Goal: Task Accomplishment & Management: Manage account settings

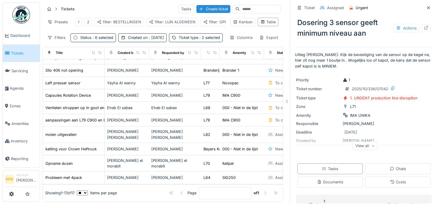
scroll to position [5, 0]
click at [198, 40] on span ": 2 selected" at bounding box center [209, 37] width 22 height 4
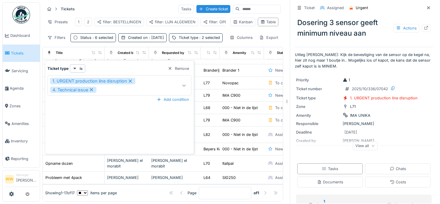
click at [184, 83] on icon at bounding box center [184, 85] width 5 height 4
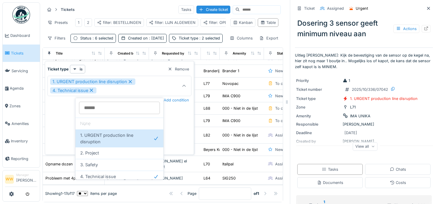
click at [184, 81] on div at bounding box center [184, 86] width 14 height 20
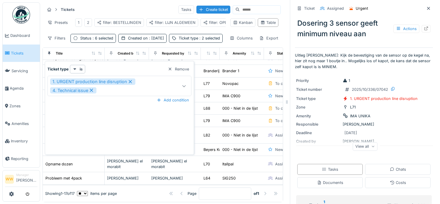
click at [182, 84] on icon at bounding box center [184, 86] width 5 height 4
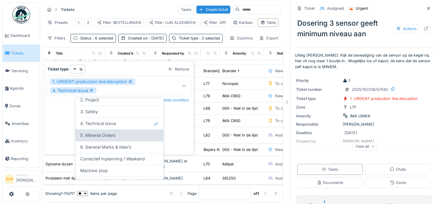
scroll to position [85, 0]
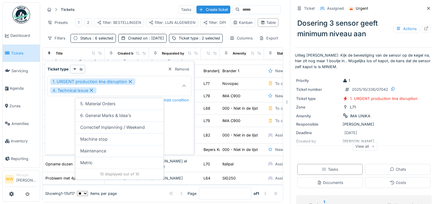
click at [148, 84] on div "1. URGENT production line disruption 4. Technical issue" at bounding box center [110, 85] width 120 height 15
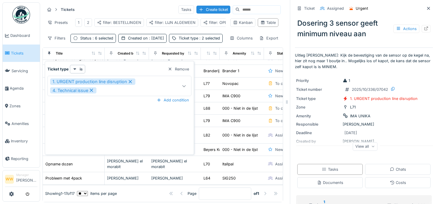
click at [92, 45] on div "Tickets Tasks Create ticket Presets 1 2 filter: BESTELLINGEN filter: LIJN ALGEM…" at bounding box center [162, 23] width 240 height 43
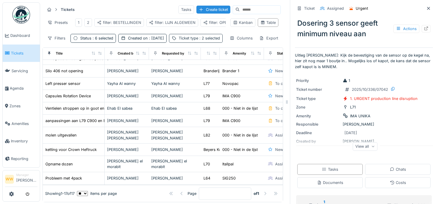
click at [198, 40] on span ": 2 selected" at bounding box center [209, 38] width 22 height 4
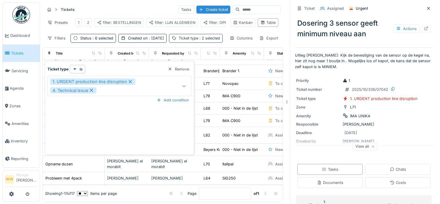
click at [198, 40] on span ": 2 selected" at bounding box center [209, 38] width 22 height 4
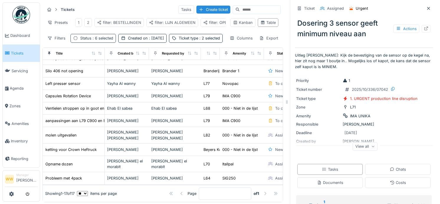
click at [110, 40] on span ": 6 selected" at bounding box center [102, 38] width 22 height 4
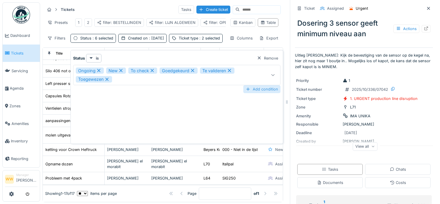
click at [262, 88] on div "Add condition" at bounding box center [261, 89] width 37 height 8
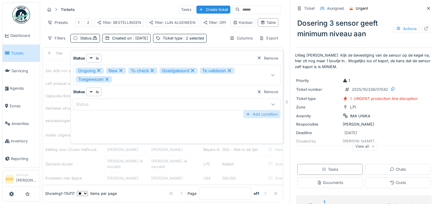
scroll to position [108, 0]
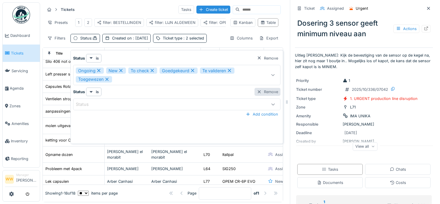
click at [265, 91] on div "Remove" at bounding box center [267, 92] width 26 height 8
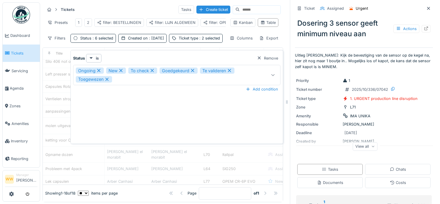
click at [275, 75] on icon at bounding box center [273, 75] width 5 height 4
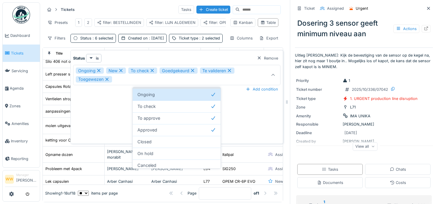
scroll to position [37, 0]
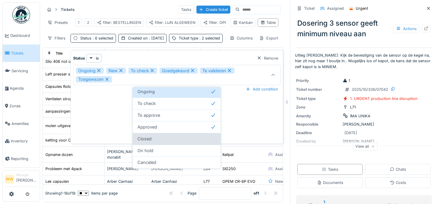
click at [165, 140] on div "Closed" at bounding box center [176, 139] width 78 height 6
type input "**********"
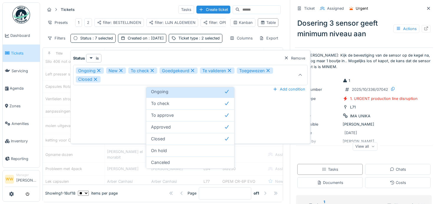
click at [191, 39] on div "Filters Status : 7 selected Created on : Today Ticket type : 2 selected" at bounding box center [133, 38] width 177 height 9
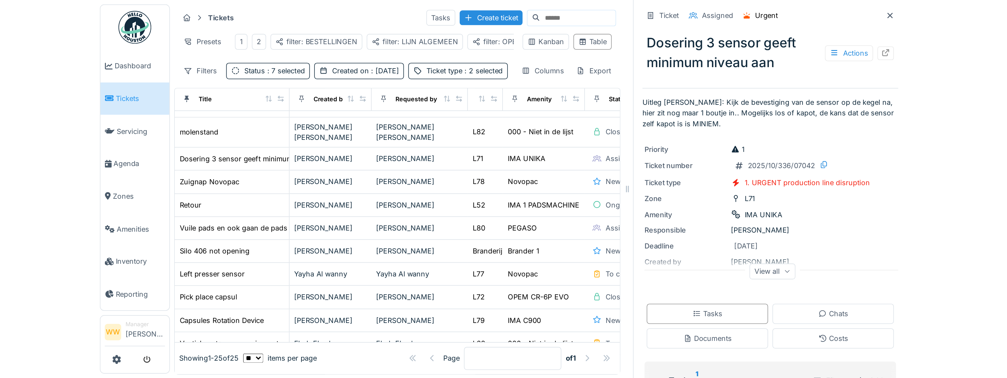
scroll to position [0, 0]
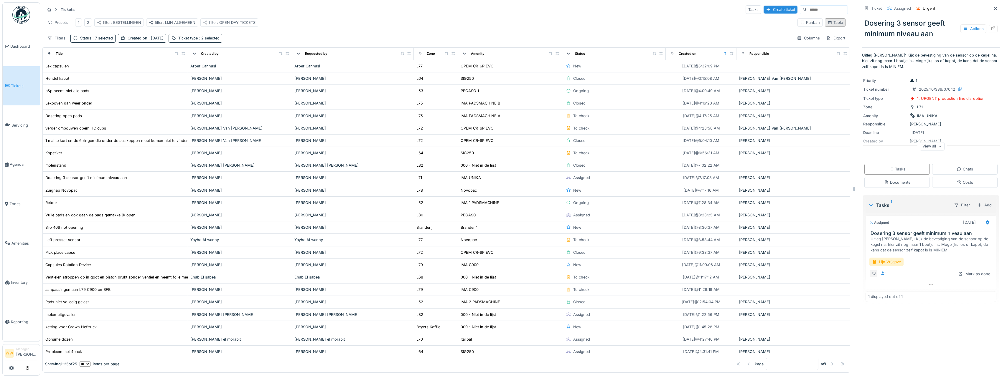
click at [439, 25] on div "Table" at bounding box center [834, 23] width 15 height 6
click at [244, 20] on div "filter: OPEN DAY TICKETS" at bounding box center [229, 23] width 52 height 6
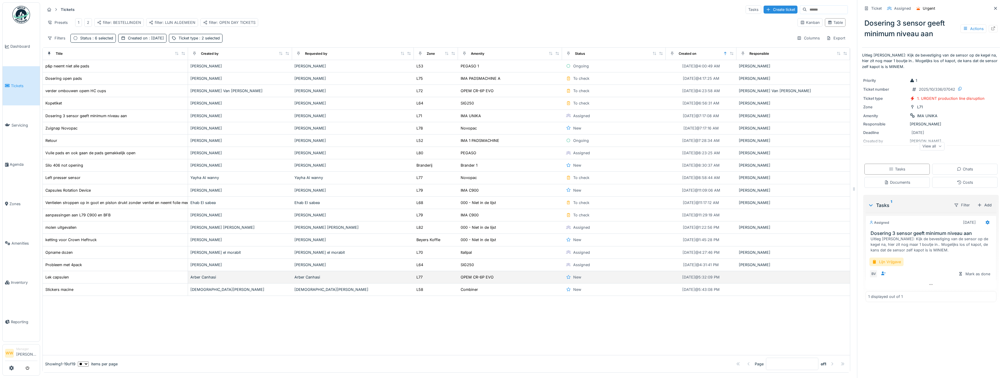
click at [330, 204] on div "Arber Canhasi" at bounding box center [352, 278] width 117 height 6
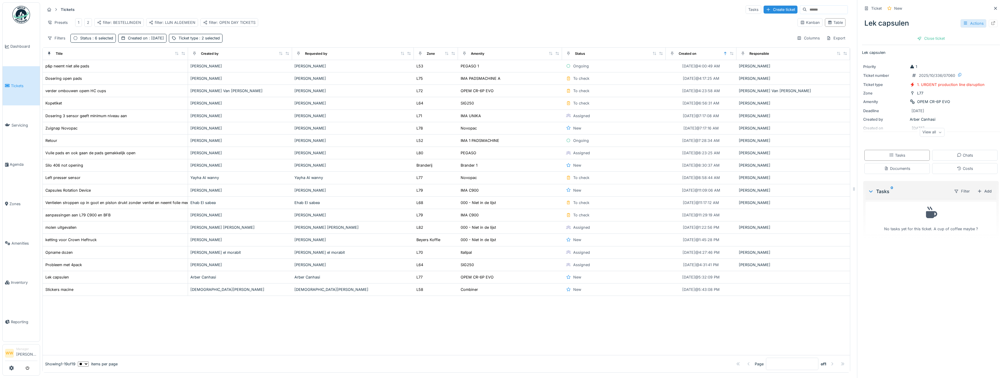
click at [439, 25] on div "Actions" at bounding box center [973, 23] width 26 height 9
click at [439, 35] on div "Edit" at bounding box center [975, 36] width 45 height 9
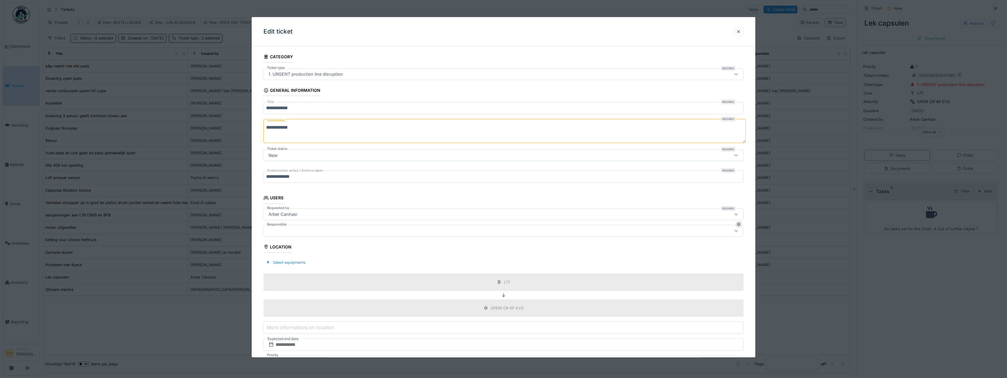
click at [289, 204] on div at bounding box center [477, 231] width 422 height 6
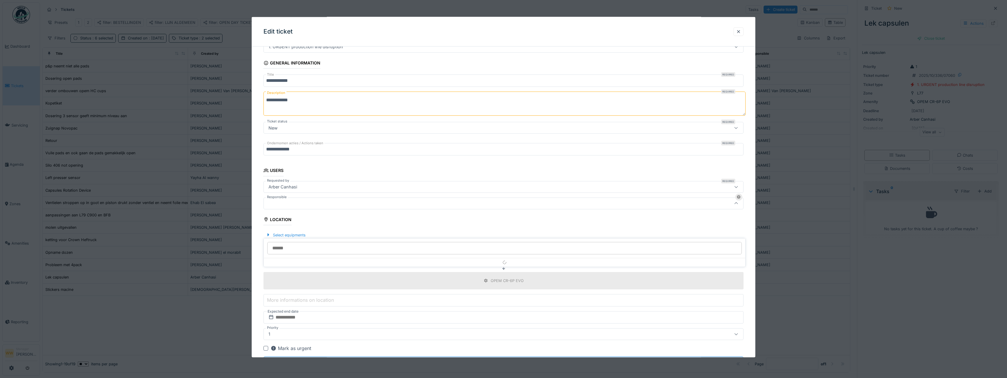
scroll to position [44, 0]
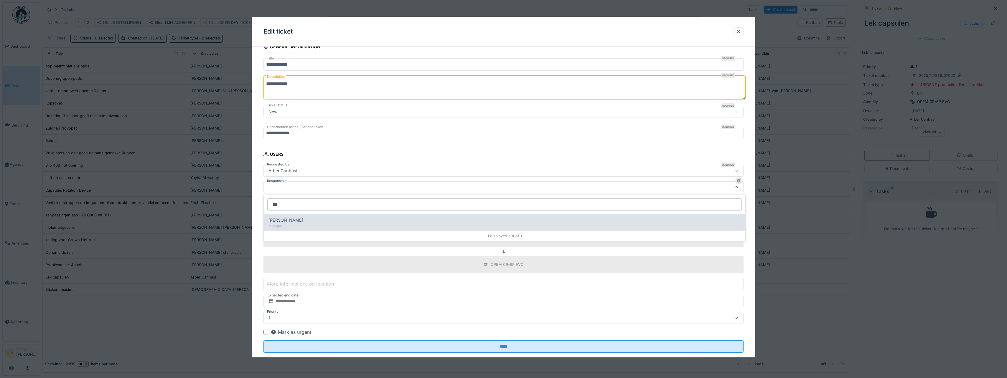
type input "***"
click at [298, 204] on div "Manager" at bounding box center [504, 226] width 472 height 5
type input "****"
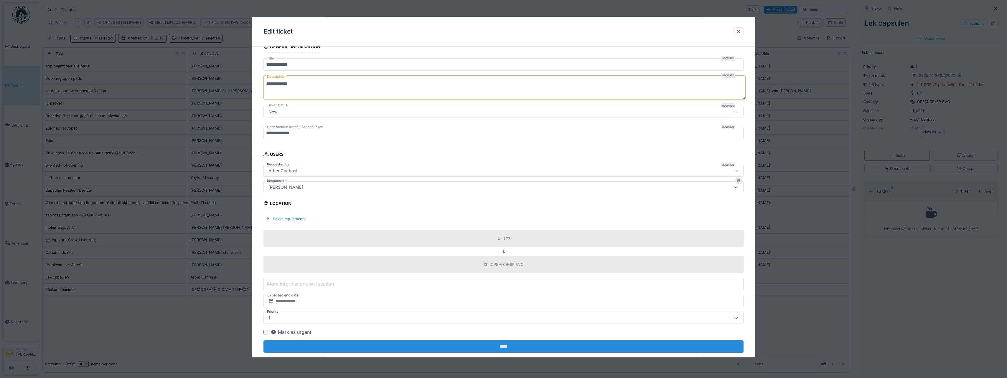
click at [439, 204] on input "****" at bounding box center [503, 347] width 480 height 12
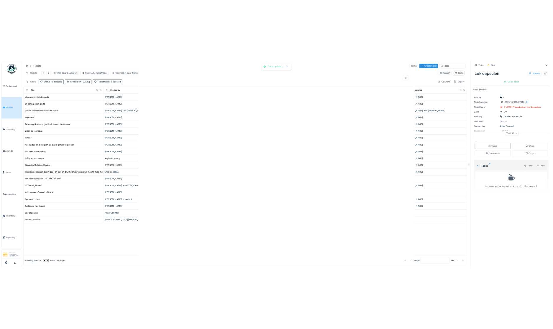
scroll to position [0, 0]
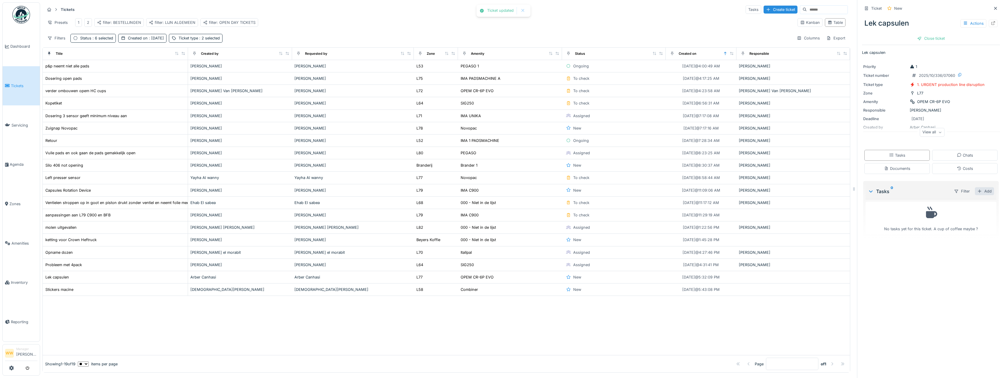
click at [439, 193] on div "Add" at bounding box center [984, 191] width 19 height 8
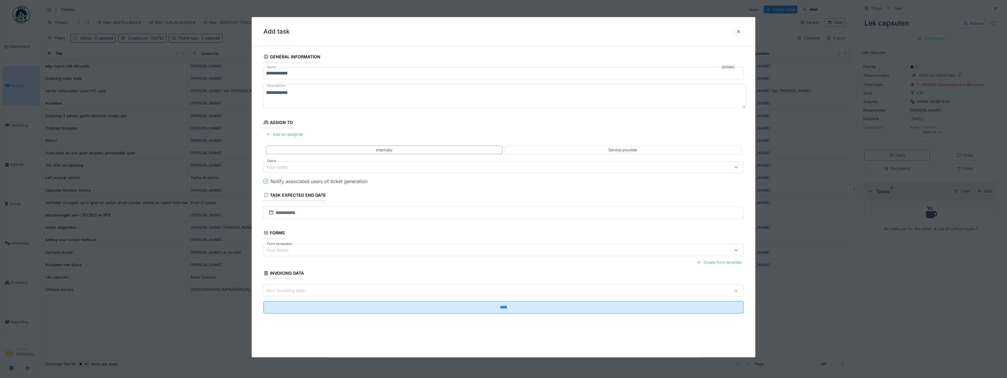
click at [280, 166] on div "Your users" at bounding box center [281, 167] width 30 height 6
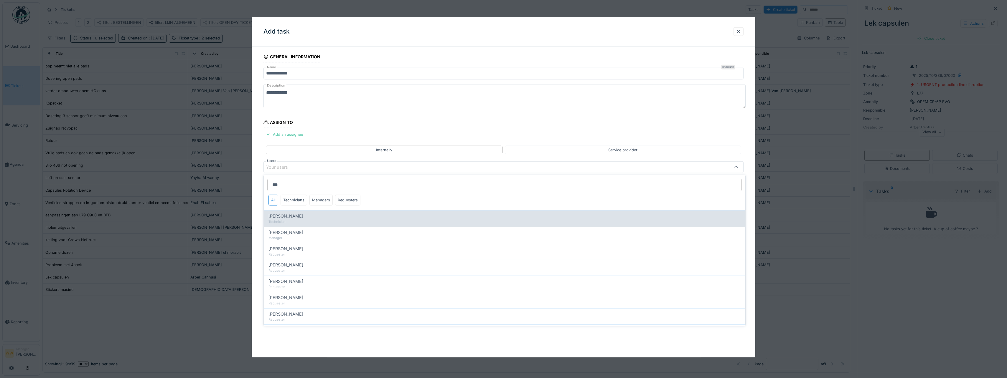
type input "***"
click at [286, 204] on div "Technician" at bounding box center [504, 222] width 472 height 5
type input "****"
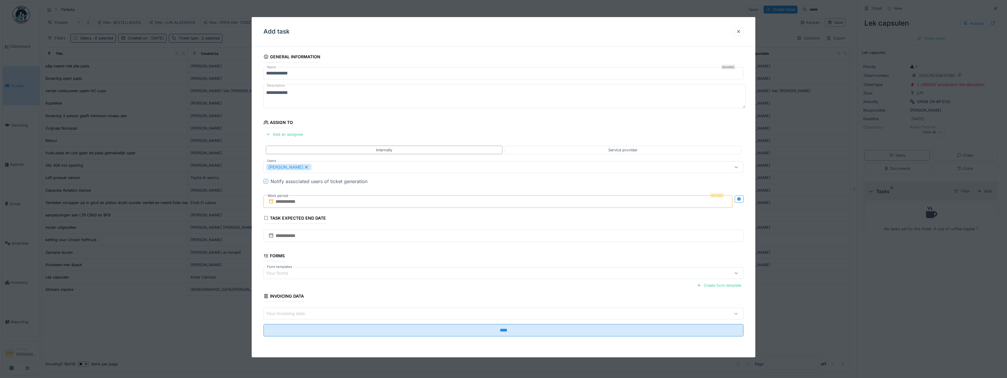
click at [259, 171] on div "**********" at bounding box center [504, 202] width 504 height 302
click at [309, 201] on input "text" at bounding box center [497, 202] width 469 height 12
click at [439, 204] on div "8" at bounding box center [489, 250] width 8 height 9
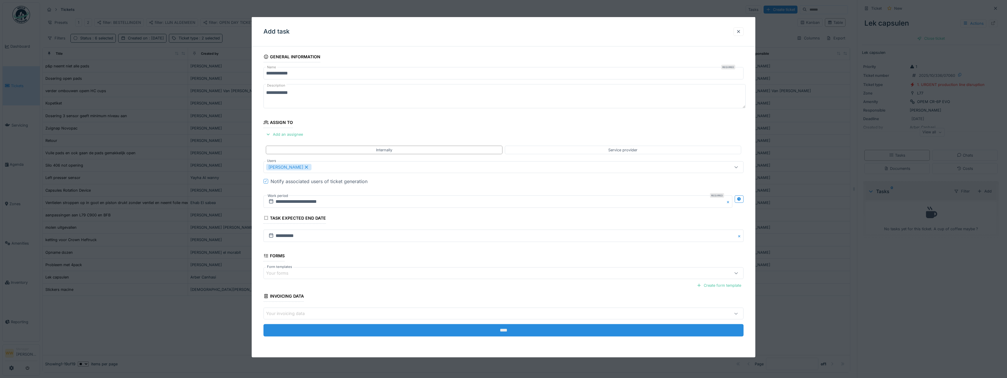
click at [439, 204] on input "****" at bounding box center [503, 330] width 480 height 12
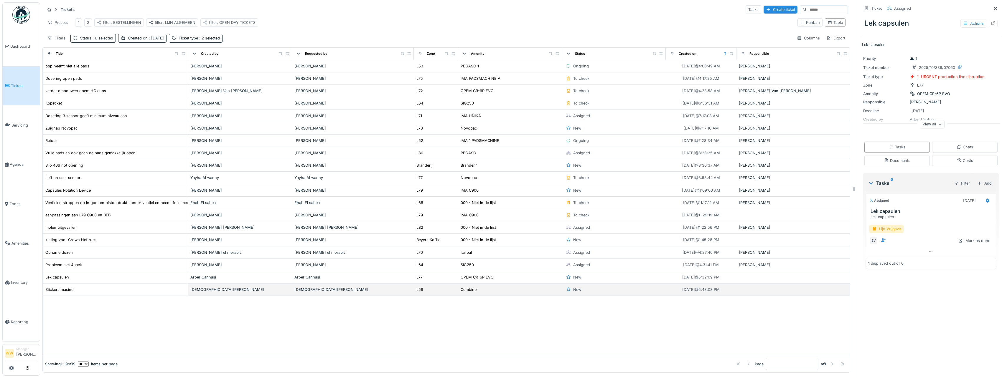
click at [354, 204] on td "[DEMOGRAPHIC_DATA][PERSON_NAME]" at bounding box center [353, 290] width 122 height 12
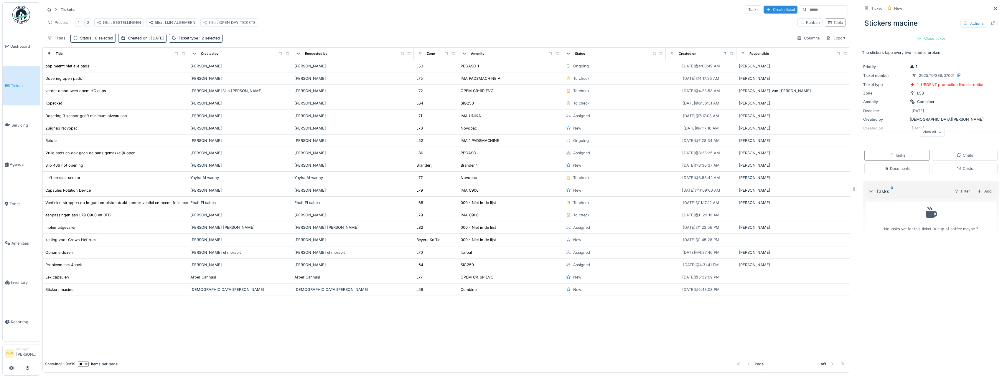
click at [439, 18] on div "Presets 1 2 filter: BESTELLINGEN filter: LIJN ALGEMEEN filter: OPEN DAY TICKETS" at bounding box center [419, 22] width 748 height 13
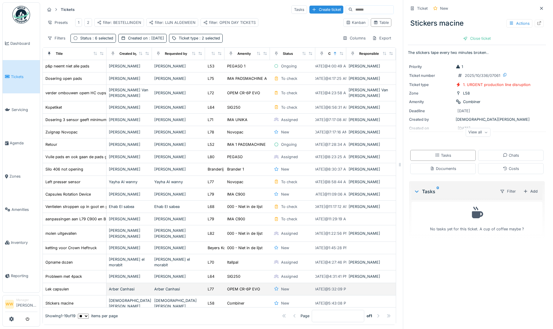
click at [260, 204] on div "OPEM CR-6P EVO" at bounding box center [247, 289] width 41 height 6
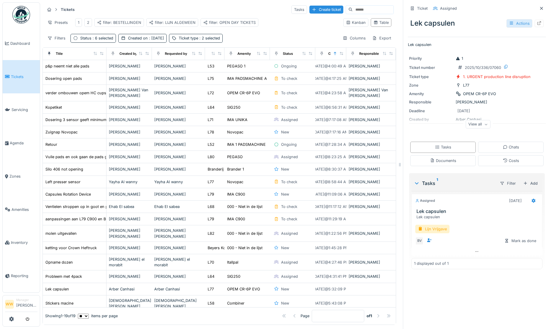
click at [439, 25] on div "Actions" at bounding box center [519, 23] width 26 height 9
click at [439, 37] on div "Edit" at bounding box center [521, 36] width 45 height 9
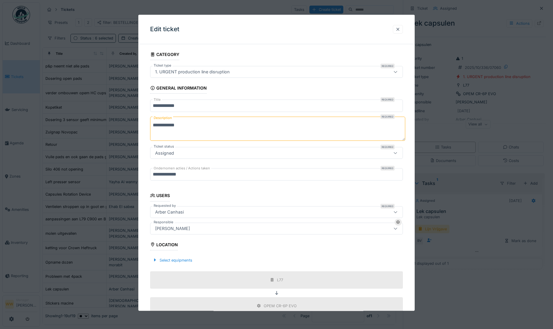
drag, startPoint x: 399, startPoint y: 29, endPoint x: 406, endPoint y: 32, distance: 7.9
click at [399, 29] on div at bounding box center [397, 30] width 5 height 6
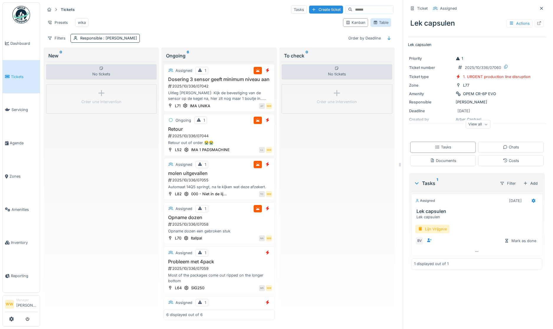
click at [374, 25] on div "Table" at bounding box center [380, 23] width 15 height 6
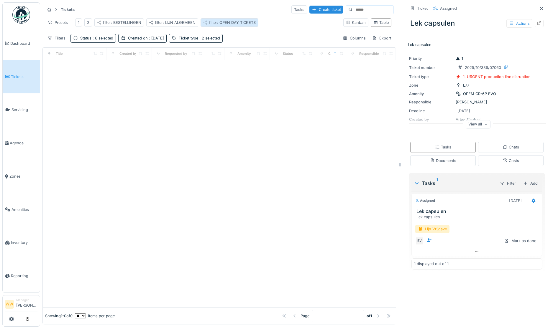
click at [239, 21] on div "filter: OPEN DAY TICKETS" at bounding box center [229, 23] width 52 height 6
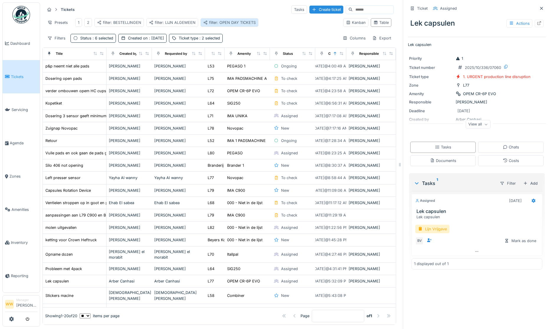
click at [240, 19] on div "filter: OPEN DAY TICKETS" at bounding box center [229, 22] width 58 height 9
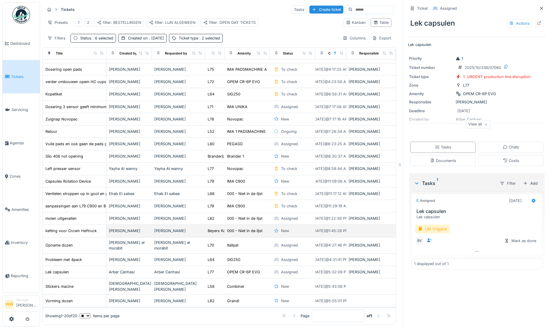
scroll to position [4, 0]
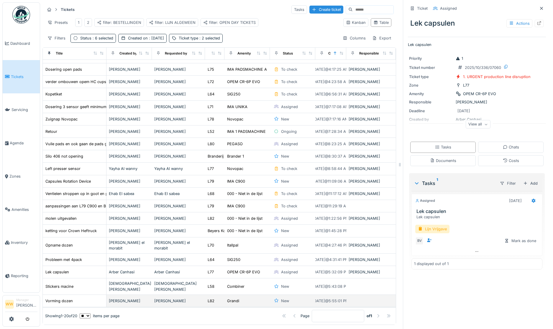
click at [251, 298] on div "Grandi" at bounding box center [247, 301] width 41 height 6
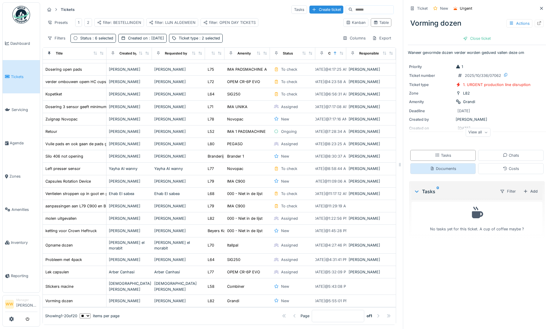
click at [433, 166] on div "Documents" at bounding box center [443, 169] width 26 height 6
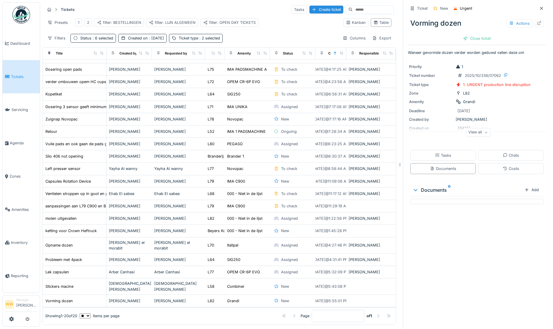
click at [469, 130] on div "View all" at bounding box center [477, 132] width 25 height 9
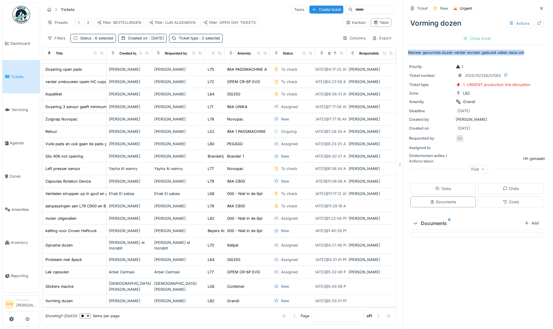
drag, startPoint x: 519, startPoint y: 48, endPoint x: 404, endPoint y: 50, distance: 115.0
click at [408, 50] on p "Waneer gevormde dozen verder worden geduwd vallen deze om" at bounding box center [477, 53] width 138 height 6
copy p "Waneer gevormde dozen verder worden geduwd vallen deze om"
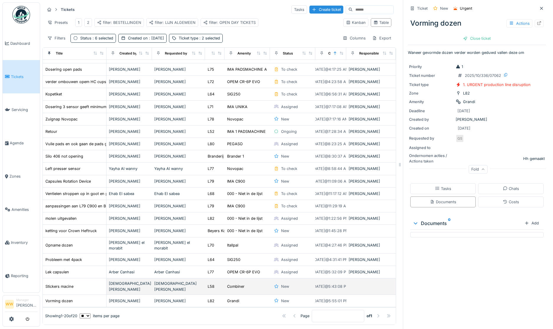
click at [256, 283] on div "Combiner" at bounding box center [247, 286] width 41 height 6
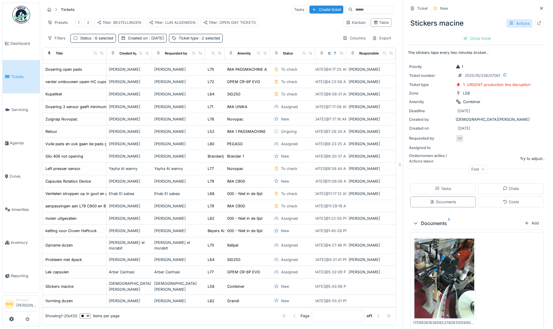
click at [514, 21] on div "Actions" at bounding box center [519, 23] width 26 height 9
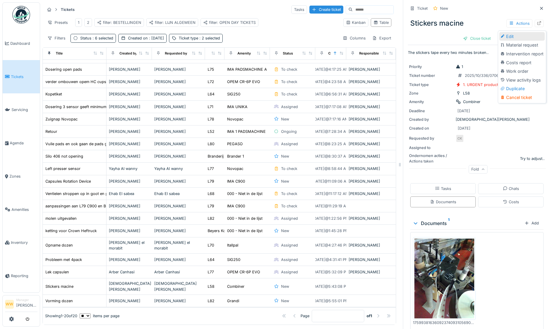
click at [521, 32] on div "Edit" at bounding box center [521, 36] width 45 height 9
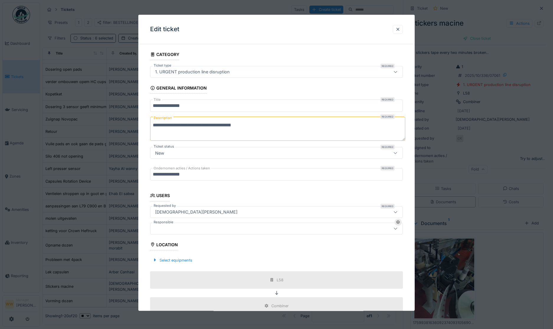
click at [175, 228] on div at bounding box center [262, 228] width 218 height 6
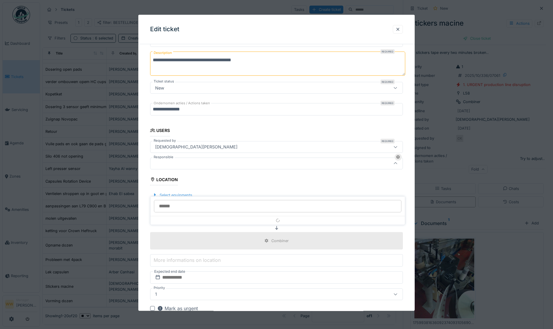
scroll to position [66, 0]
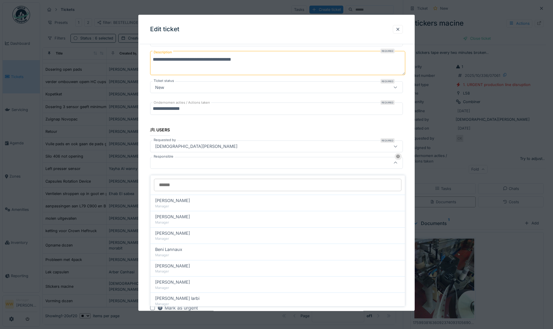
click at [179, 182] on input "Responsible" at bounding box center [277, 185] width 247 height 12
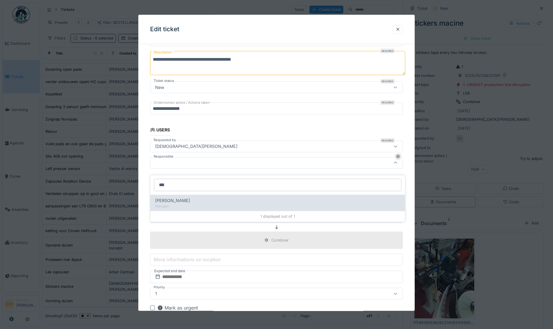
type input "***"
click at [173, 204] on div "Manager" at bounding box center [277, 206] width 245 height 5
type input "****"
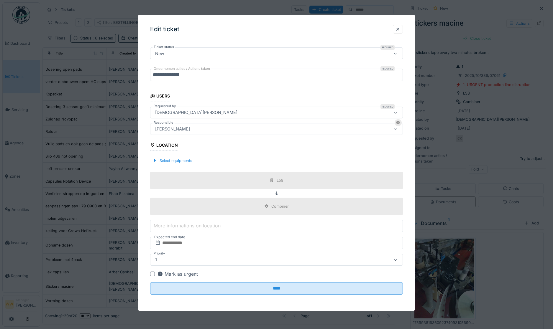
scroll to position [100, 0]
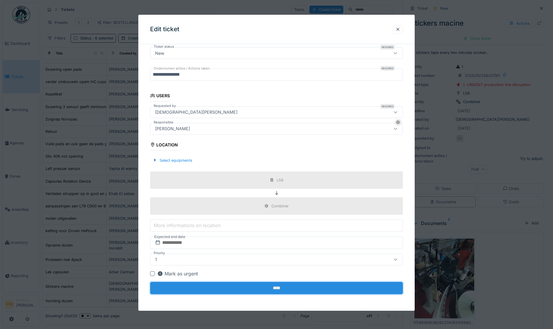
click at [269, 285] on input "****" at bounding box center [276, 288] width 253 height 12
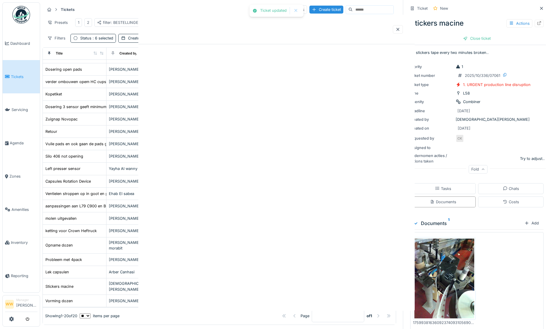
scroll to position [0, 0]
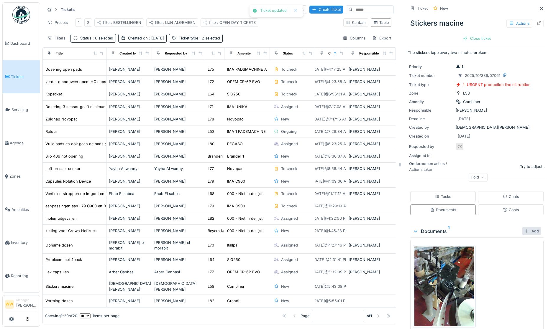
click at [522, 227] on div "Add" at bounding box center [531, 231] width 19 height 8
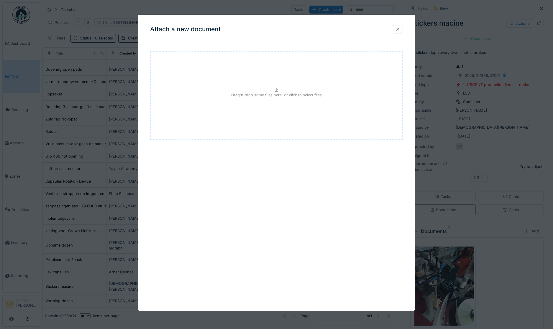
click at [403, 28] on div at bounding box center [398, 29] width 10 height 9
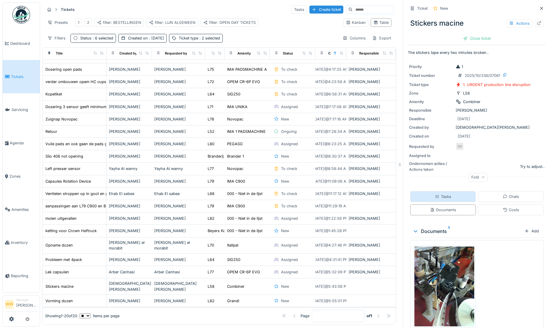
click at [445, 197] on div "Tasks" at bounding box center [442, 196] width 65 height 11
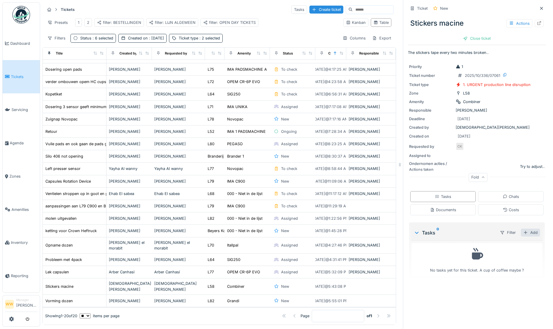
click at [523, 230] on div at bounding box center [525, 233] width 5 height 6
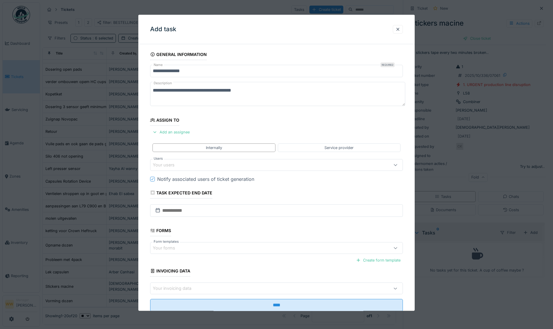
click at [182, 163] on div "Your users" at bounding box center [168, 165] width 30 height 6
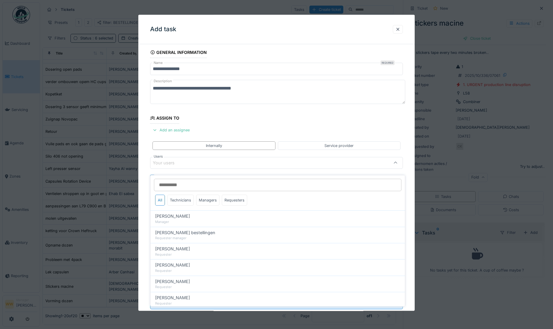
click at [168, 164] on div "Your users" at bounding box center [168, 163] width 30 height 6
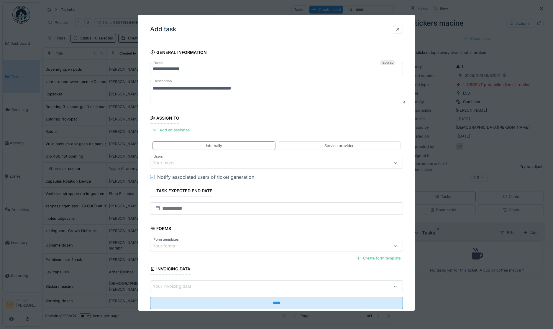
click at [166, 165] on div "Your users" at bounding box center [168, 163] width 30 height 6
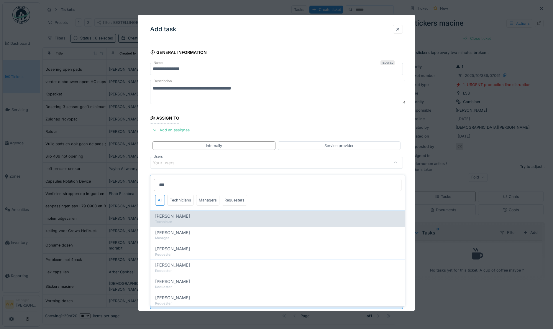
type input "***"
click at [183, 213] on span "[PERSON_NAME]" at bounding box center [172, 216] width 35 height 6
type input "****"
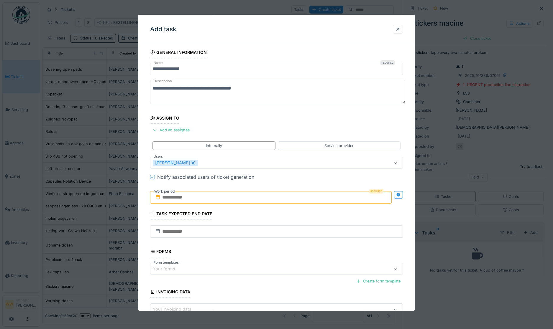
click at [143, 153] on div "**********" at bounding box center [276, 198] width 276 height 302
click at [183, 197] on input "text" at bounding box center [271, 197] width 242 height 12
click at [263, 245] on div "8" at bounding box center [262, 245] width 8 height 9
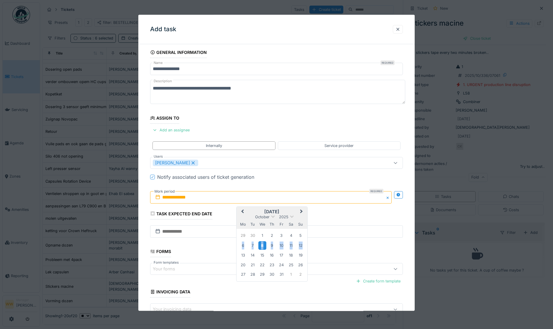
click at [263, 245] on div "8" at bounding box center [262, 245] width 8 height 9
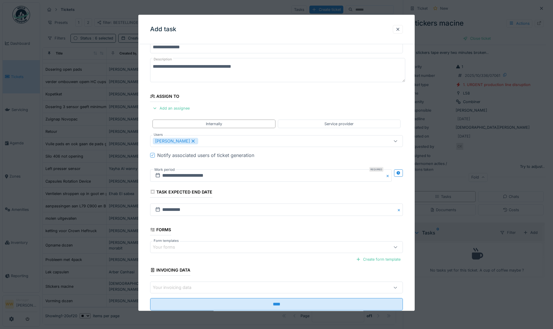
scroll to position [40, 0]
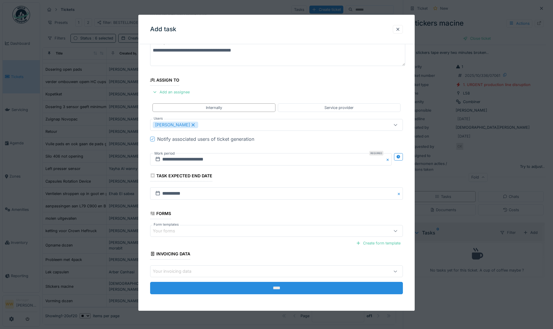
click at [259, 286] on input "****" at bounding box center [276, 288] width 253 height 12
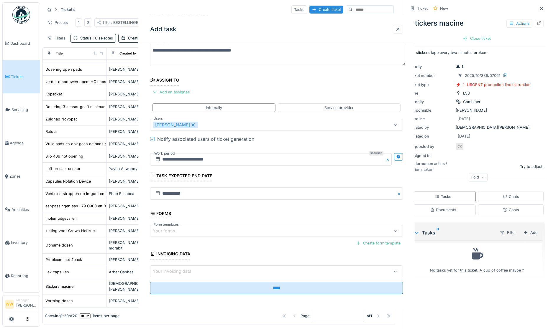
scroll to position [0, 0]
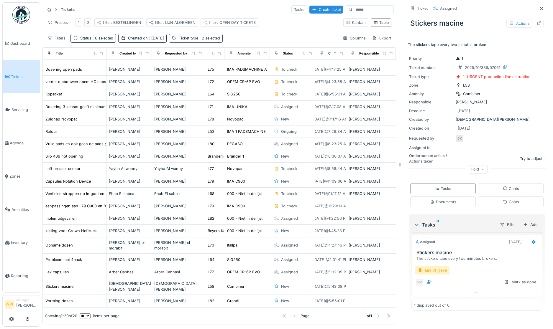
click at [201, 38] on span ": 2 selected" at bounding box center [209, 38] width 22 height 4
click at [235, 20] on div "filter: OPEN DAY TICKETS" at bounding box center [229, 23] width 52 height 6
click at [269, 32] on div "Tickets Tasks Create ticket Presets 1 2 filter: BESTELLINGEN filter: LIJN ALGEM…" at bounding box center [218, 23] width 353 height 43
click at [101, 41] on div "Status : 6 selected" at bounding box center [96, 38] width 33 height 6
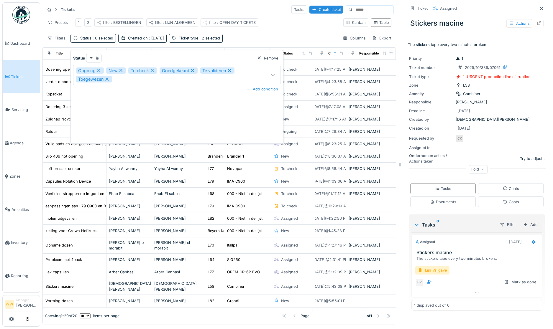
click at [271, 73] on icon at bounding box center [273, 75] width 5 height 4
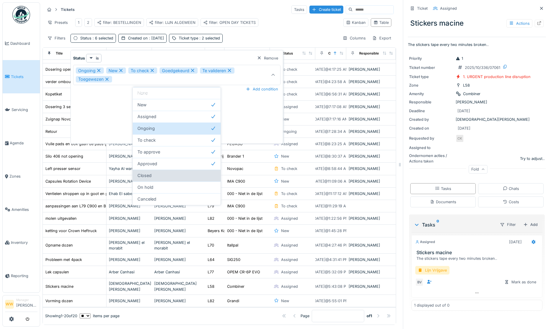
click at [165, 177] on div "Closed" at bounding box center [176, 175] width 78 height 6
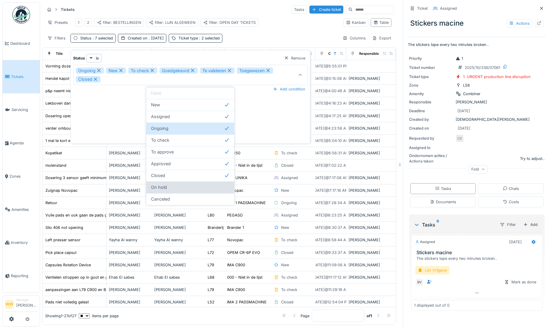
click at [185, 191] on div "On hold" at bounding box center [190, 188] width 88 height 12
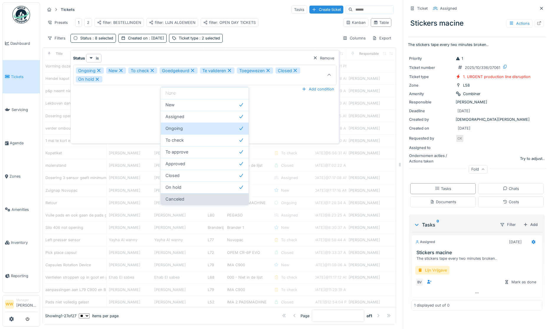
click at [186, 196] on div "Canceled" at bounding box center [204, 199] width 78 height 6
type input "**********"
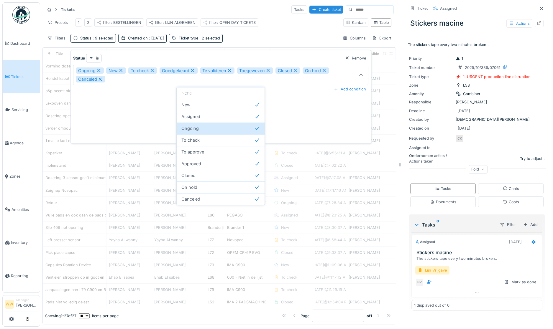
click at [245, 36] on div "Tickets Tasks Create ticket Presets 1 2 filter: BESTELLINGEN filter: LIJN ALGEM…" at bounding box center [218, 23] width 353 height 43
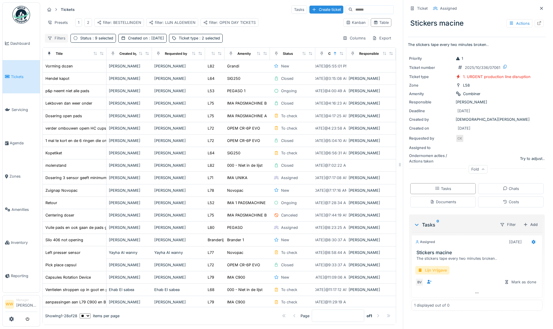
click at [62, 42] on div "Filters" at bounding box center [56, 38] width 23 height 9
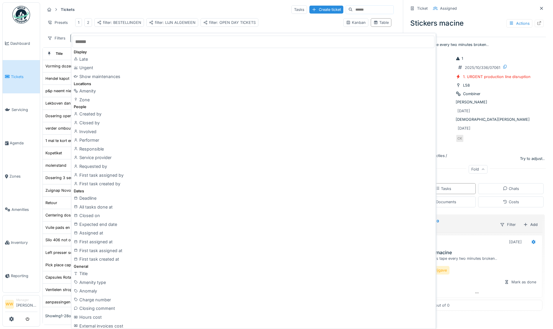
click at [107, 151] on div "Responsible" at bounding box center [253, 149] width 362 height 9
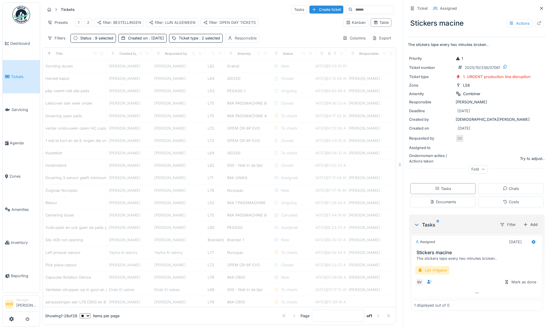
click at [236, 41] on div "Responsible" at bounding box center [246, 38] width 22 height 6
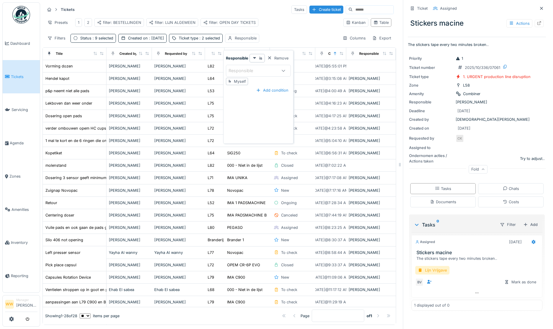
click at [246, 70] on div "Responsible" at bounding box center [244, 70] width 33 height 6
type input "***"
click at [255, 114] on span "[PERSON_NAME]" at bounding box center [244, 116] width 35 height 6
type input "****"
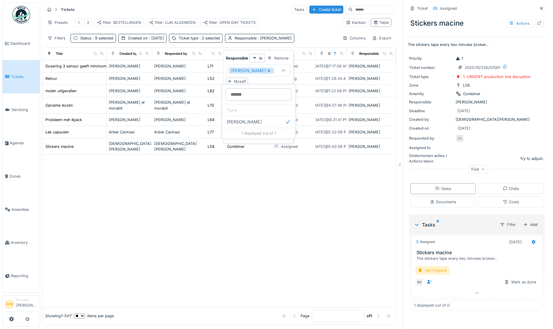
click at [315, 192] on div at bounding box center [219, 231] width 353 height 152
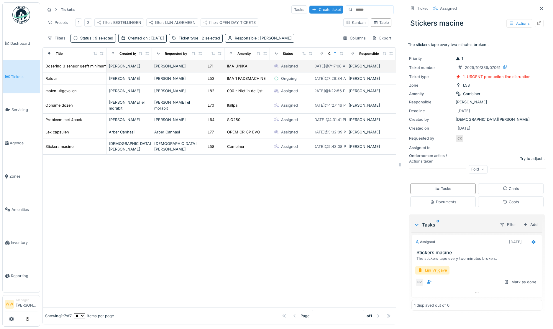
click at [253, 69] on div "IMA UNIKA" at bounding box center [247, 66] width 41 height 6
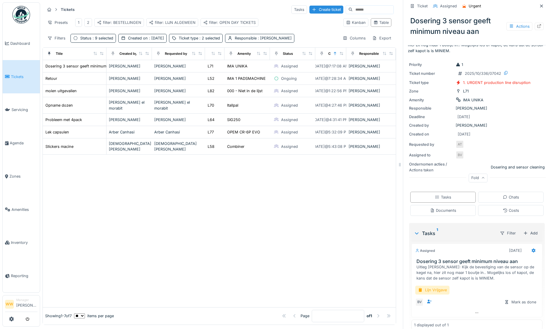
scroll to position [24, 0]
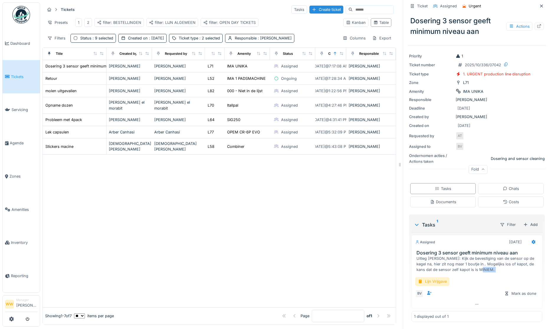
drag, startPoint x: 475, startPoint y: 271, endPoint x: 495, endPoint y: 278, distance: 21.3
click at [495, 278] on div "Assigned [DATE] Dosering 3 sensor geeft minimum niveau aan Uitleg Jasper: Kijk …" at bounding box center [476, 272] width 131 height 74
click at [495, 141] on div "Priority 1 Ticket number 2025/10/336/07042 Ticket type 1. URGENT production lin…" at bounding box center [477, 113] width 138 height 126
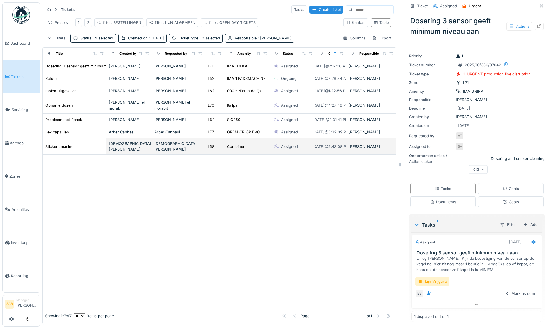
scroll to position [4, 0]
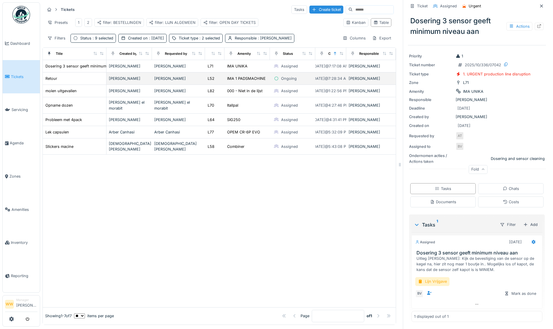
click at [298, 80] on div "Ongoing" at bounding box center [292, 78] width 41 height 7
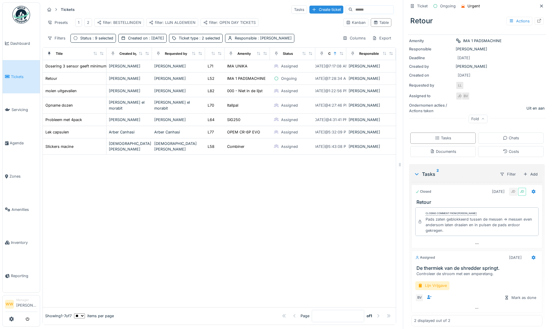
scroll to position [57, 0]
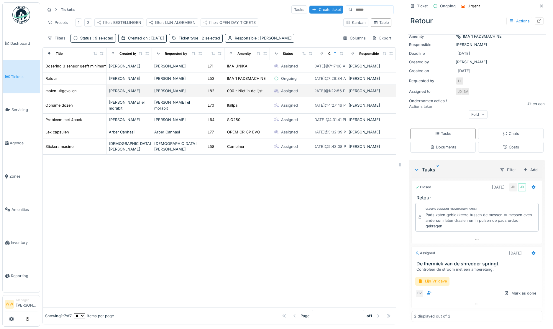
click at [297, 94] on div "Assigned" at bounding box center [292, 91] width 41 height 7
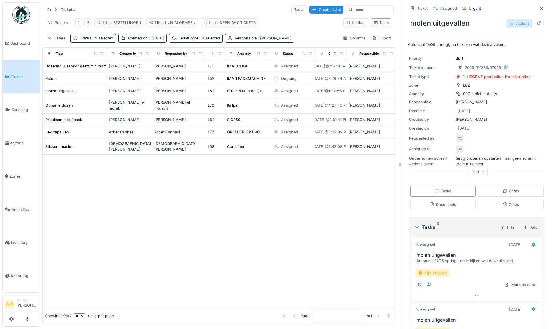
click at [508, 25] on div "Actions" at bounding box center [519, 23] width 26 height 9
click at [488, 24] on div "molen uitgevallen Actions" at bounding box center [477, 23] width 138 height 15
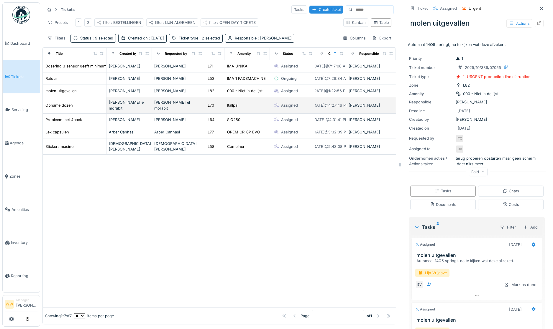
click at [252, 108] on div "Itallpal" at bounding box center [247, 105] width 41 height 6
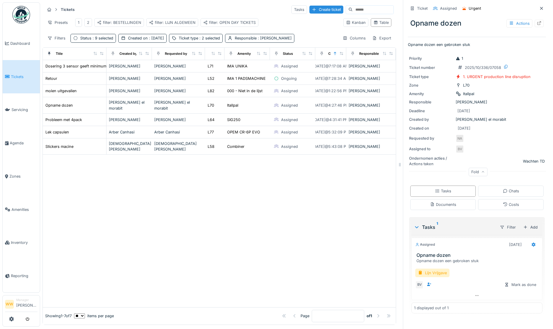
scroll to position [4, 0]
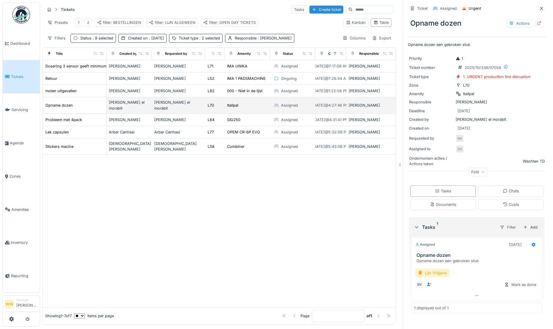
click at [249, 107] on div "Itallpal" at bounding box center [247, 105] width 41 height 6
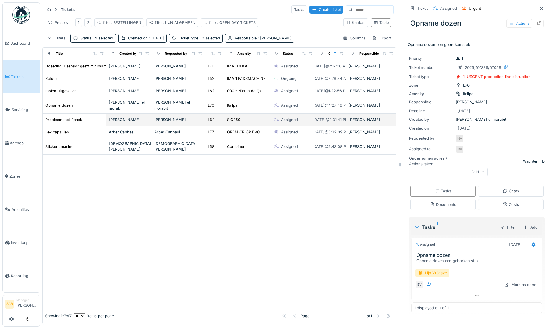
click at [248, 116] on td "SIG250" at bounding box center [246, 120] width 45 height 12
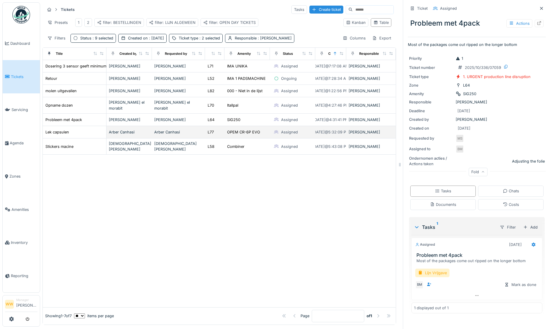
click at [259, 132] on div "OPEM CR-6P EVO" at bounding box center [247, 132] width 41 height 6
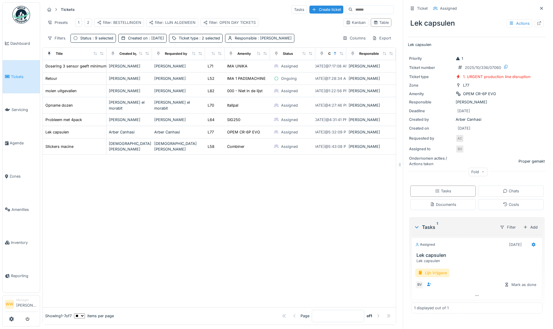
click at [464, 20] on div "Lek capsulen Actions" at bounding box center [477, 23] width 138 height 15
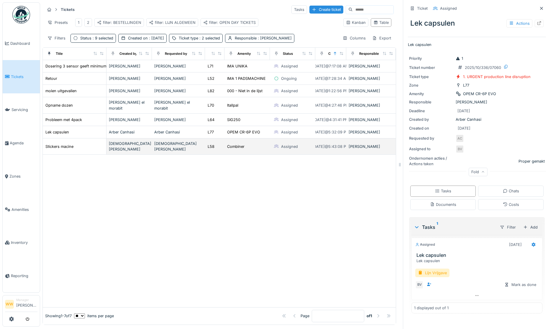
click at [259, 153] on td "Combiner" at bounding box center [246, 147] width 45 height 16
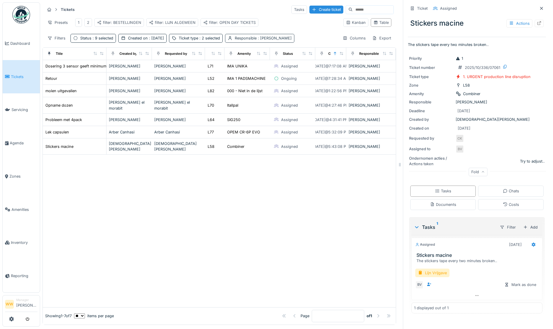
click at [289, 40] on span ": [PERSON_NAME]" at bounding box center [273, 38] width 35 height 4
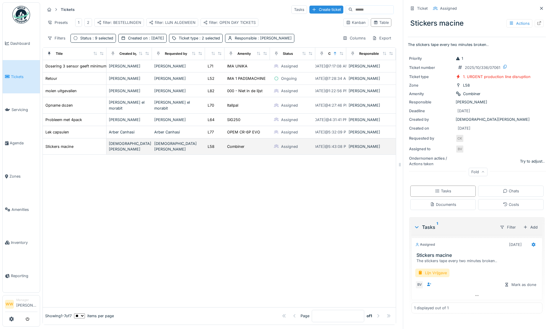
click at [212, 145] on td "L58" at bounding box center [214, 147] width 19 height 16
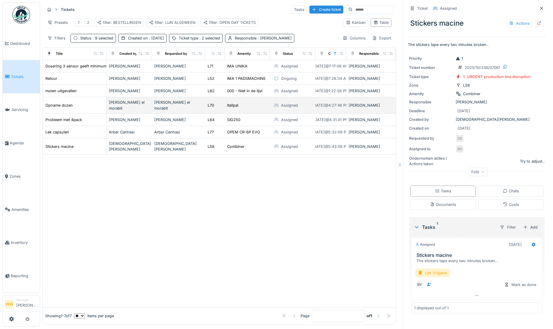
click at [192, 111] on div "[PERSON_NAME] el morabit" at bounding box center [178, 105] width 49 height 11
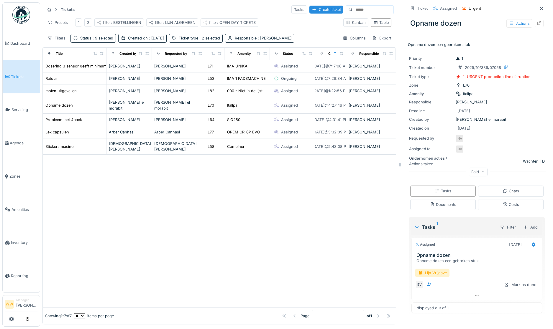
click at [464, 45] on p "Opname dozen een gebroken stuk" at bounding box center [477, 45] width 138 height 6
drag, startPoint x: 464, startPoint y: 45, endPoint x: 467, endPoint y: 51, distance: 6.9
click at [467, 51] on div "Ticket Assigned Urgent Opname dozen Actions Opname dozen een gebroken stuk Prio…" at bounding box center [477, 160] width 138 height 321
drag, startPoint x: 464, startPoint y: 45, endPoint x: 411, endPoint y: 44, distance: 53.3
click at [411, 44] on p "Opname dozen een gebroken stuk" at bounding box center [477, 45] width 138 height 6
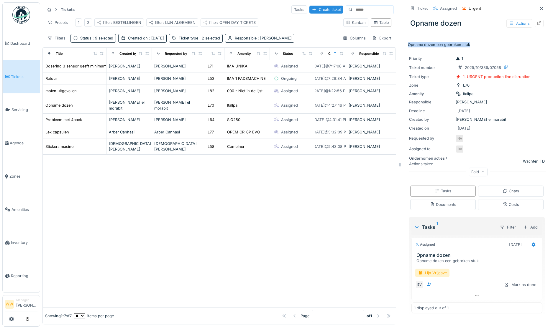
drag, startPoint x: 404, startPoint y: 44, endPoint x: 464, endPoint y: 47, distance: 59.6
click at [464, 47] on p "Opname dozen een gebroken stuk" at bounding box center [477, 45] width 138 height 6
copy p "Opname dozen een gebroken stuk"
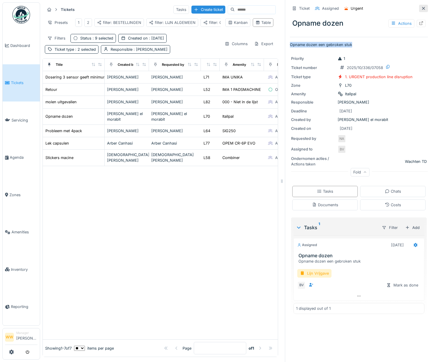
click at [422, 8] on icon at bounding box center [423, 8] width 3 height 3
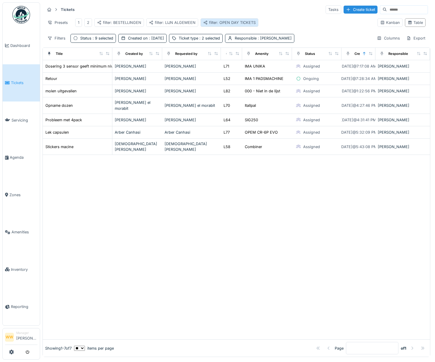
click at [230, 23] on div "filter: OPEN DAY TICKETS" at bounding box center [229, 23] width 52 height 6
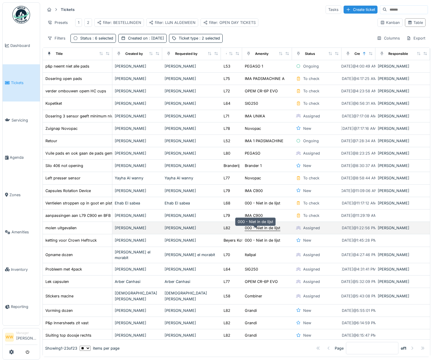
scroll to position [24, 0]
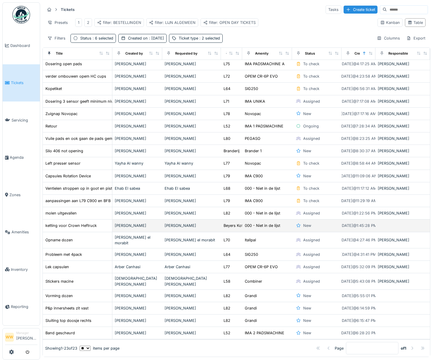
click at [208, 222] on div "[PERSON_NAME]" at bounding box center [191, 225] width 54 height 6
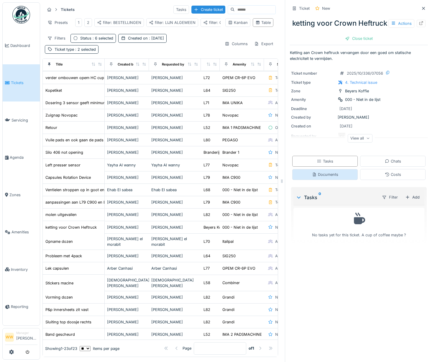
click at [318, 180] on div "Documents" at bounding box center [324, 174] width 65 height 11
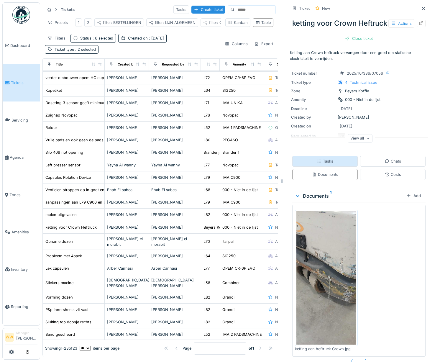
click at [327, 167] on div "Tasks" at bounding box center [324, 161] width 65 height 11
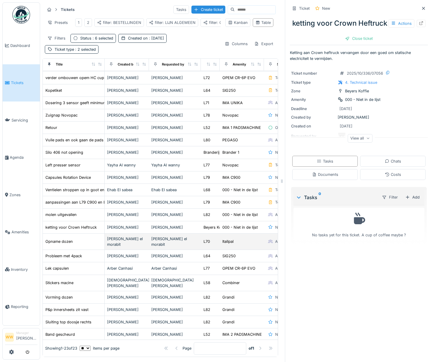
click at [193, 245] on div "[PERSON_NAME] el morabit" at bounding box center [174, 241] width 47 height 11
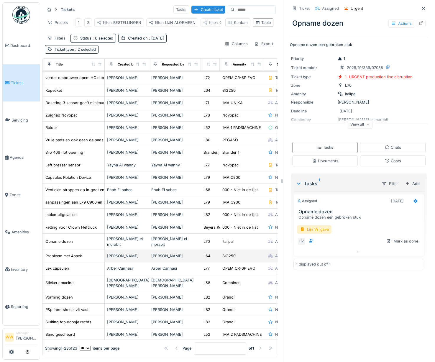
click at [196, 258] on div "[PERSON_NAME]" at bounding box center [174, 256] width 47 height 6
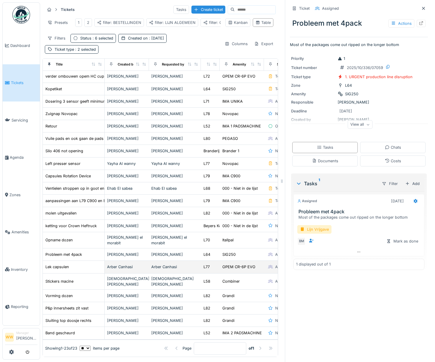
scroll to position [39, 0]
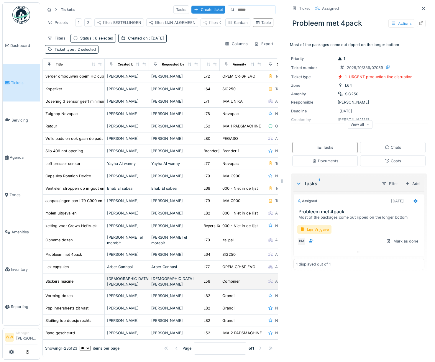
click at [194, 276] on div "[DEMOGRAPHIC_DATA][PERSON_NAME]" at bounding box center [174, 281] width 47 height 11
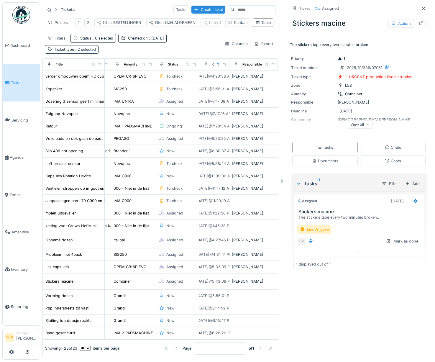
scroll to position [39, 114]
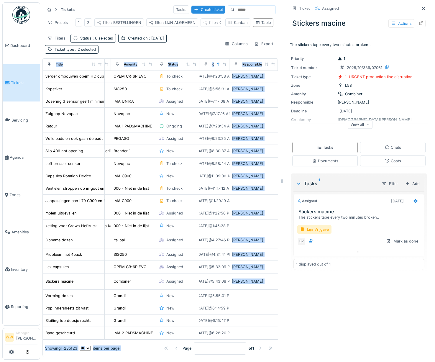
drag, startPoint x: 208, startPoint y: 353, endPoint x: 139, endPoint y: 341, distance: 69.5
click at [139, 329] on div "Tickets Tasks Create ticket Presets 1 2 filter: BESTELLINGEN filter: LIJN ALGEM…" at bounding box center [237, 181] width 395 height 362
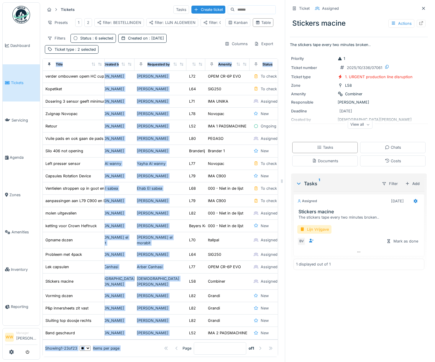
scroll to position [39, 0]
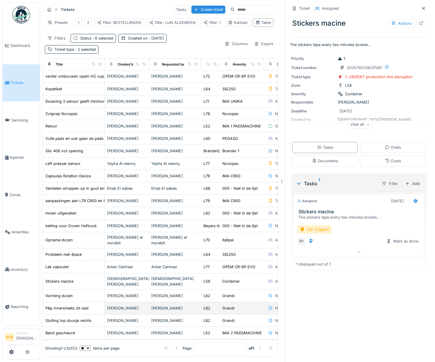
click at [193, 305] on div "[PERSON_NAME]" at bounding box center [174, 308] width 47 height 6
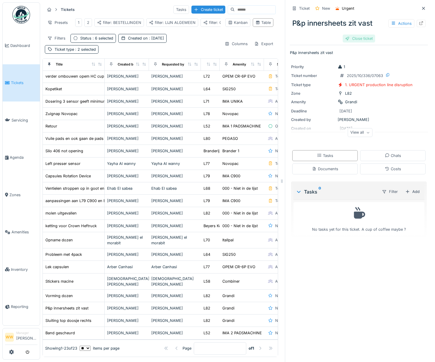
click at [353, 36] on div "Close ticket" at bounding box center [358, 38] width 32 height 8
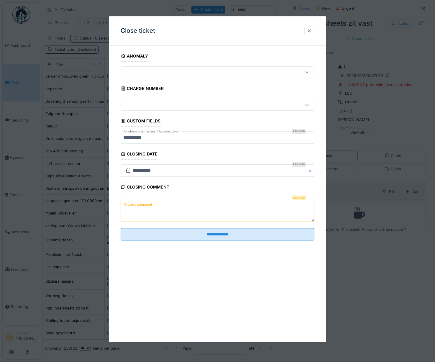
click at [175, 212] on textarea "Closing comment" at bounding box center [218, 209] width 194 height 24
drag, startPoint x: 197, startPoint y: 213, endPoint x: 167, endPoint y: 208, distance: 31.1
click at [167, 208] on textarea "**********" at bounding box center [218, 209] width 194 height 24
click at [189, 208] on textarea "**********" at bounding box center [218, 209] width 194 height 24
paste textarea "*******"
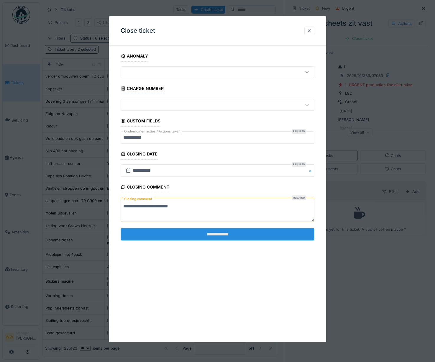
type textarea "**********"
click at [220, 235] on input "**********" at bounding box center [218, 234] width 194 height 12
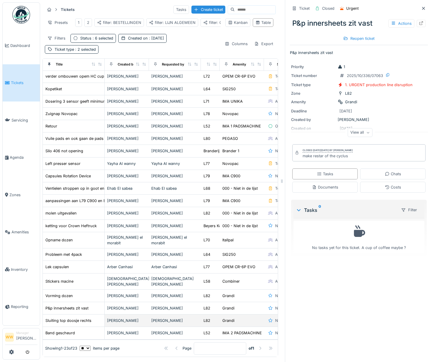
click at [179, 317] on div "[PERSON_NAME]" at bounding box center [174, 320] width 47 height 6
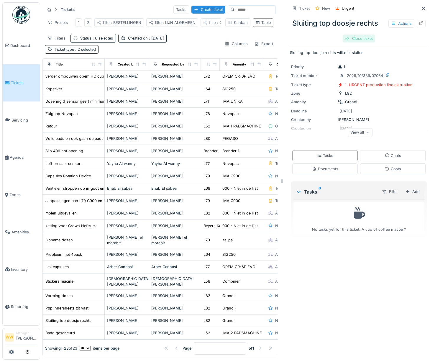
click at [356, 34] on div "Close ticket" at bounding box center [358, 38] width 32 height 8
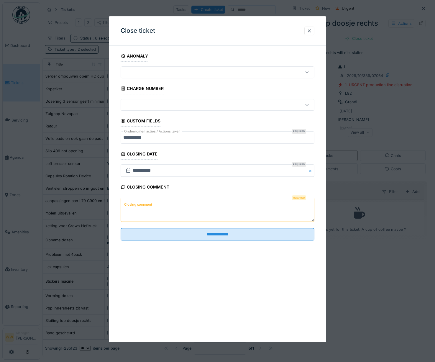
click at [153, 212] on textarea "Closing comment" at bounding box center [218, 209] width 194 height 24
type textarea "*"
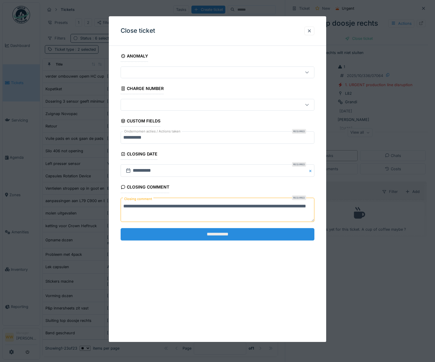
type textarea "**********"
click at [214, 234] on input "**********" at bounding box center [218, 234] width 194 height 12
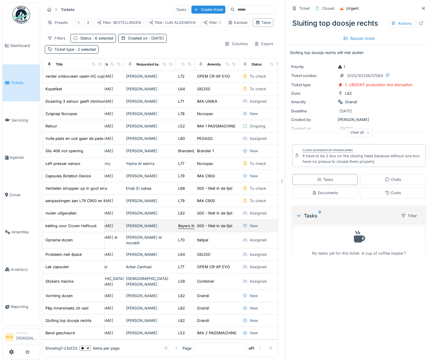
scroll to position [39, 27]
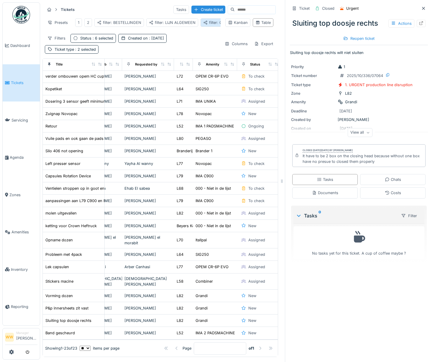
click at [210, 20] on div "filter: OPEN DAY TICKETS" at bounding box center [229, 23] width 52 height 6
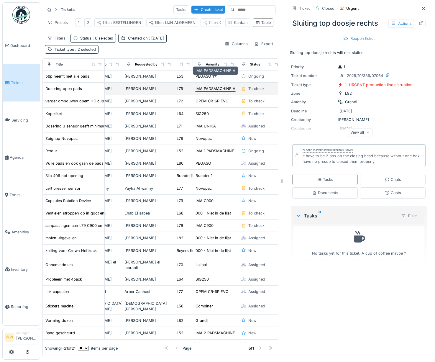
scroll to position [14, 27]
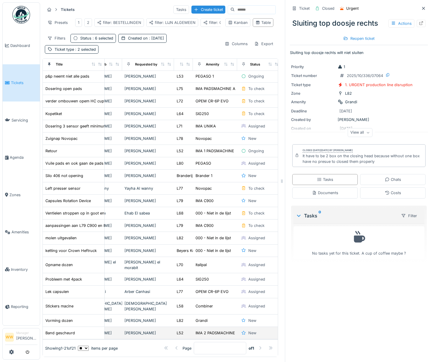
click at [159, 329] on div "[PERSON_NAME]" at bounding box center [147, 333] width 47 height 6
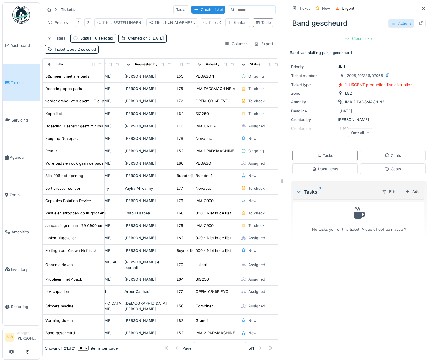
click at [392, 19] on div "Actions" at bounding box center [401, 23] width 26 height 9
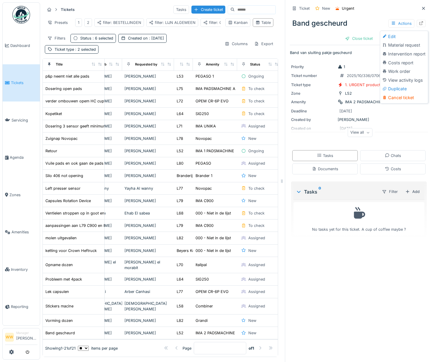
drag, startPoint x: 400, startPoint y: 30, endPoint x: 398, endPoint y: 27, distance: 3.6
click at [399, 32] on div "Edit" at bounding box center [403, 36] width 45 height 9
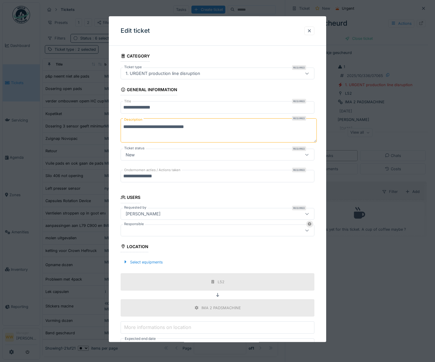
click at [147, 232] on div at bounding box center [205, 230] width 165 height 6
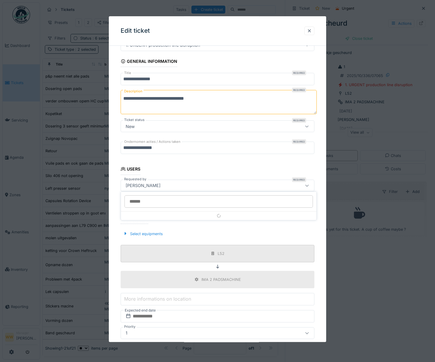
scroll to position [51, 0]
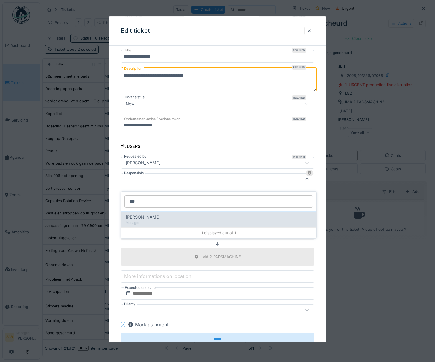
type input "***"
click at [152, 215] on span "[PERSON_NAME]" at bounding box center [143, 217] width 35 height 6
type input "****"
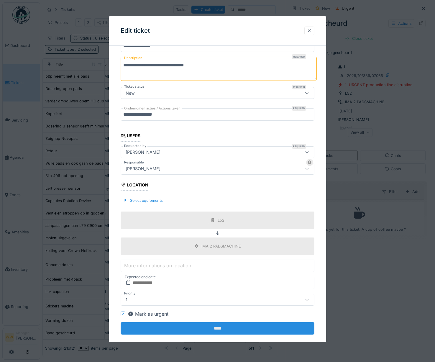
scroll to position [71, 0]
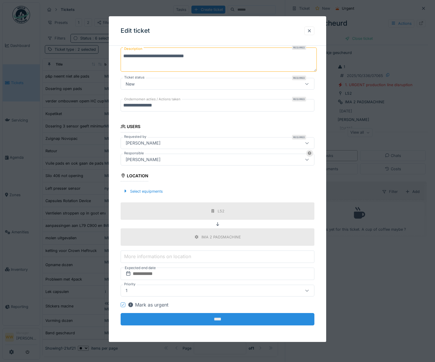
click at [217, 322] on input "****" at bounding box center [218, 319] width 194 height 12
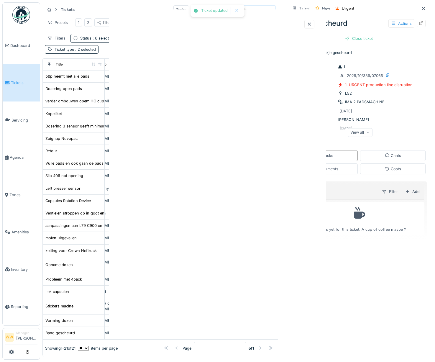
scroll to position [0, 0]
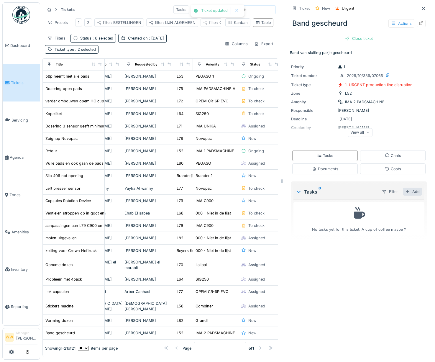
click at [403, 188] on div "Add" at bounding box center [412, 191] width 19 height 8
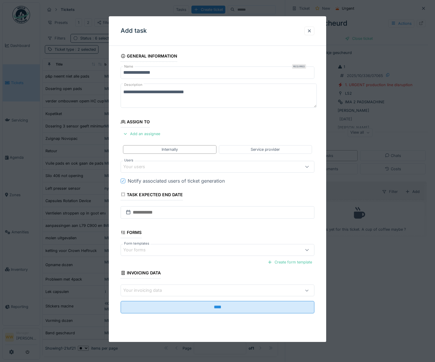
click at [142, 160] on fieldset "**********" at bounding box center [218, 183] width 194 height 267
click at [145, 170] on div "Your users" at bounding box center [218, 167] width 194 height 12
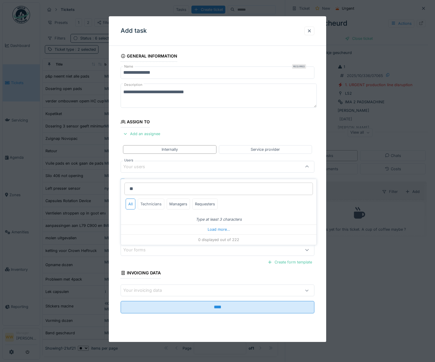
type input "**"
click at [151, 200] on div "Technicians" at bounding box center [151, 203] width 27 height 11
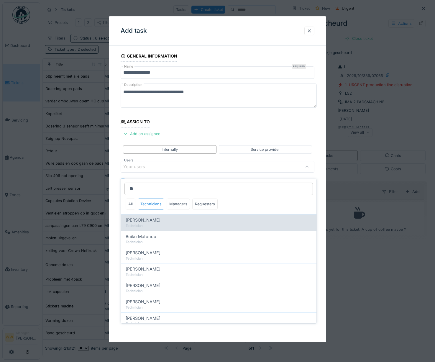
click at [148, 217] on span "[PERSON_NAME]" at bounding box center [143, 220] width 35 height 6
type input "****"
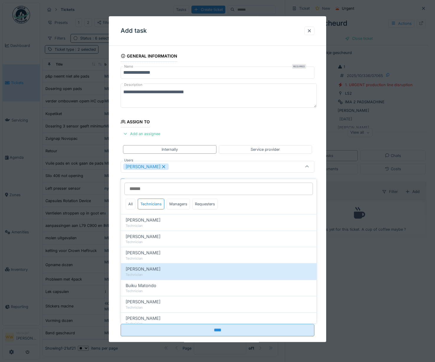
click at [113, 233] on div "**********" at bounding box center [217, 201] width 217 height 302
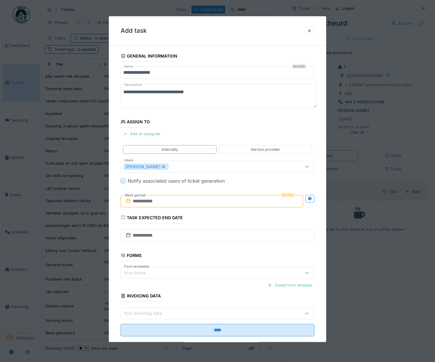
click at [173, 201] on input "text" at bounding box center [212, 201] width 183 height 12
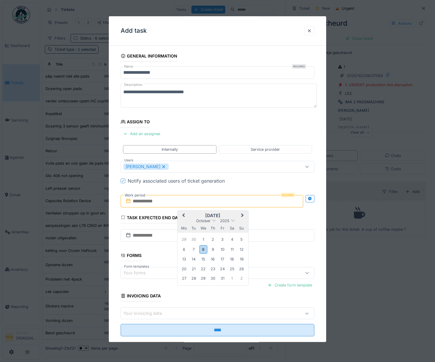
click at [257, 185] on fieldset "**********" at bounding box center [218, 195] width 194 height 290
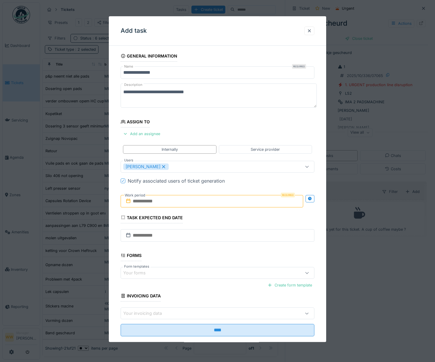
click at [133, 200] on input "text" at bounding box center [212, 201] width 183 height 12
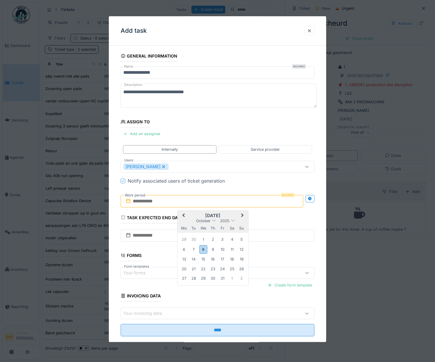
type input "**********"
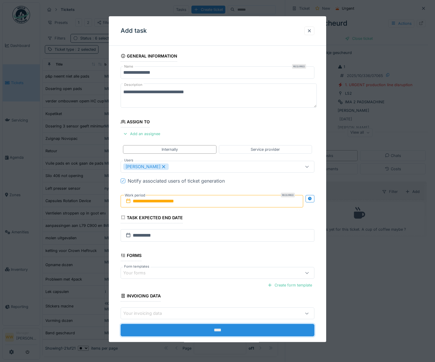
click at [220, 328] on input "****" at bounding box center [218, 330] width 194 height 12
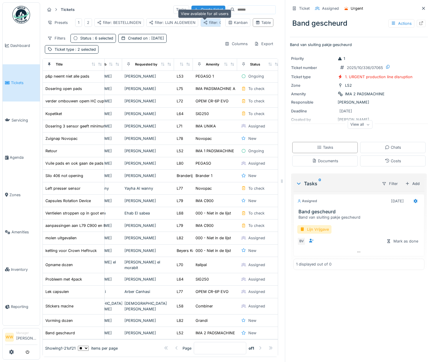
click at [203, 21] on icon at bounding box center [205, 23] width 5 height 4
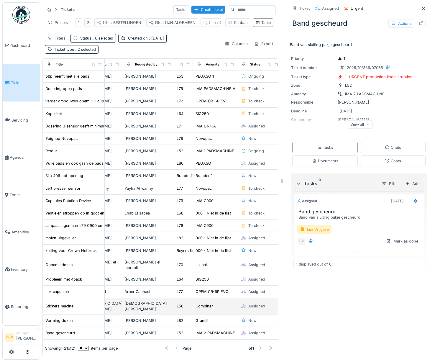
click at [166, 300] on div "[DEMOGRAPHIC_DATA][PERSON_NAME]" at bounding box center [147, 305] width 47 height 11
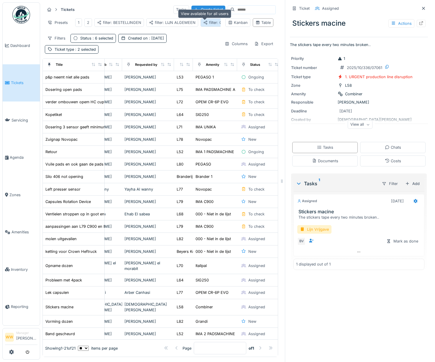
click at [206, 24] on icon at bounding box center [206, 23] width 4 height 4
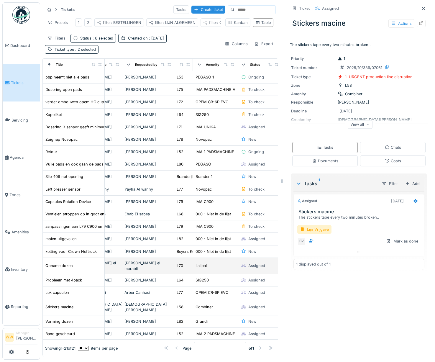
scroll to position [14, 27]
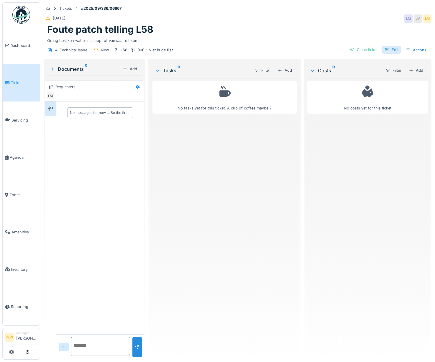
click at [388, 49] on div "Edit" at bounding box center [391, 50] width 19 height 8
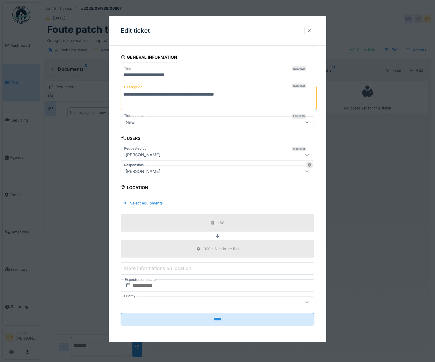
scroll to position [4, 0]
click at [311, 31] on div at bounding box center [309, 31] width 5 height 6
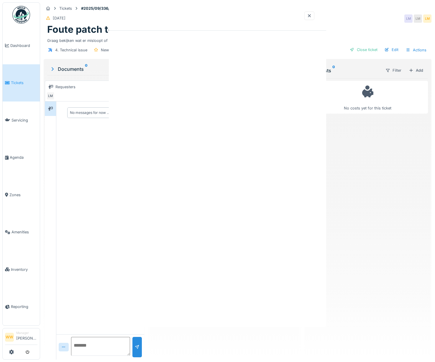
scroll to position [0, 0]
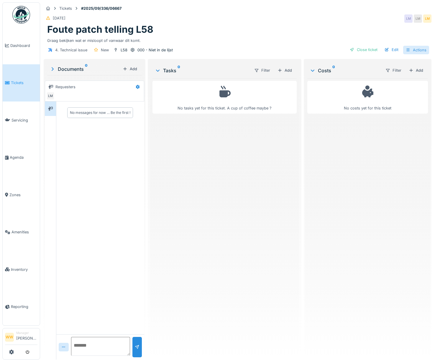
click at [410, 46] on div "Actions" at bounding box center [416, 50] width 26 height 9
click at [296, 25] on div "Foute patch telling L58" at bounding box center [237, 29] width 380 height 11
